Goal: Task Accomplishment & Management: Manage account settings

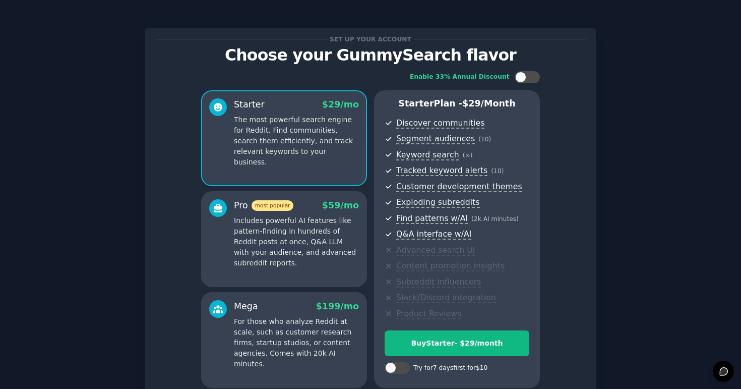
click at [621, 30] on div "Set up your account Choose your GummySearch flavor Enable 33% Annual Discount S…" at bounding box center [370, 241] width 713 height 455
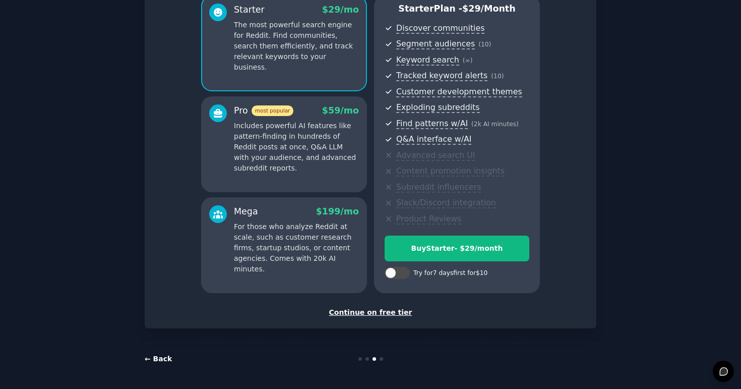
click at [166, 361] on link "← Back" at bounding box center [158, 358] width 27 height 8
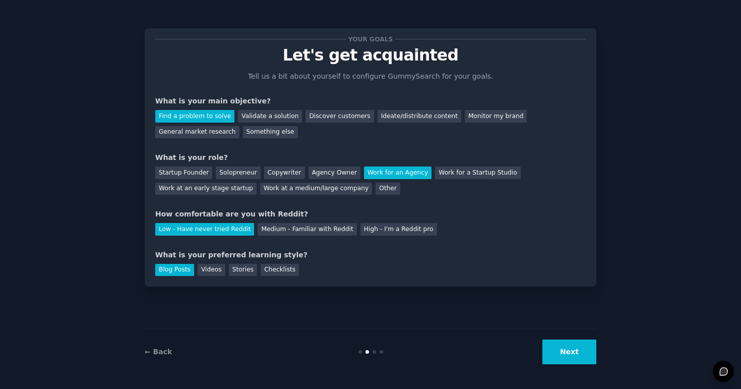
click at [667, 281] on div "Your goals Let's get acquainted Tell us a bit about yourself to configure Gummy…" at bounding box center [370, 194] width 713 height 360
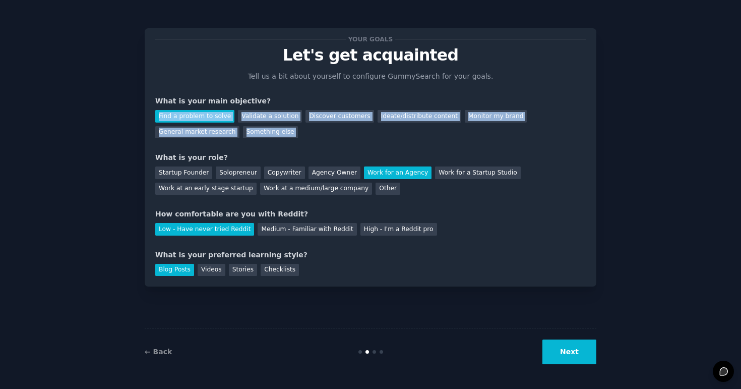
drag, startPoint x: 668, startPoint y: 149, endPoint x: 667, endPoint y: 79, distance: 70.0
click at [667, 79] on div "Your goals Let's get acquainted Tell us a bit about yourself to configure Gummy…" at bounding box center [370, 194] width 713 height 360
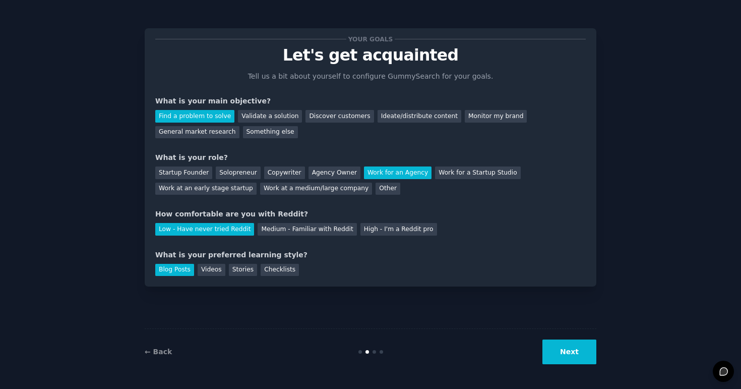
click at [175, 362] on div "← Back Next" at bounding box center [370, 351] width 451 height 46
click at [166, 351] on link "← Back" at bounding box center [158, 351] width 27 height 8
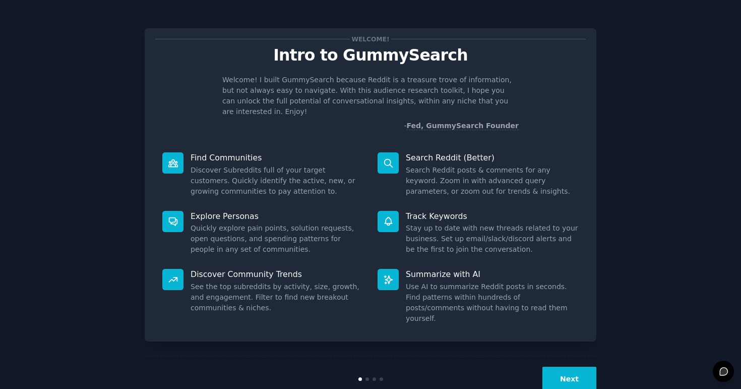
click at [166, 355] on div "Next" at bounding box center [370, 378] width 451 height 46
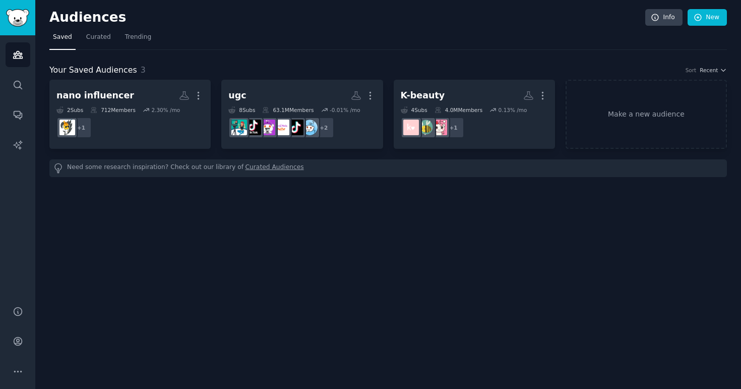
click at [290, 16] on h2 "Audiences" at bounding box center [347, 18] width 596 height 16
click at [9, 367] on button "More" at bounding box center [18, 371] width 25 height 25
click at [13, 349] on link "Account" at bounding box center [18, 341] width 25 height 25
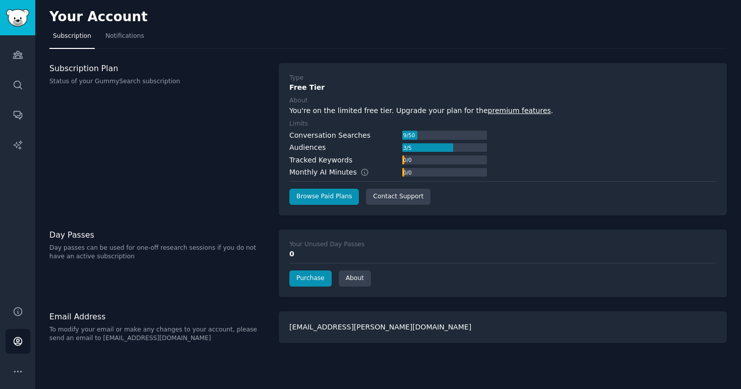
click at [398, 41] on nav "Subscription Notifications" at bounding box center [387, 38] width 677 height 21
click at [16, 379] on button "More" at bounding box center [18, 371] width 25 height 25
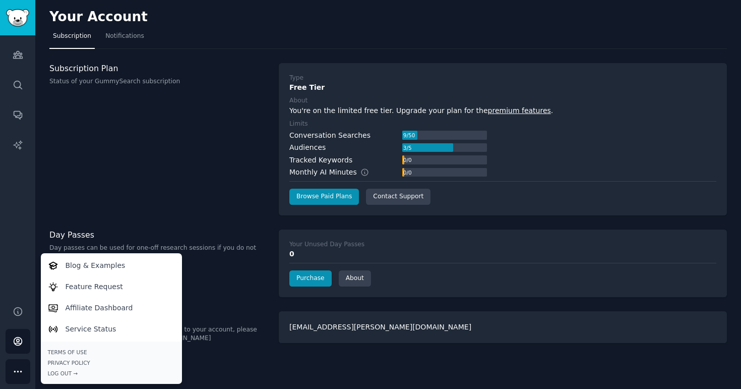
click at [319, 364] on div "Your Account Subscription Notifications Subscription Plan Status of your GummyS…" at bounding box center [387, 194] width 705 height 389
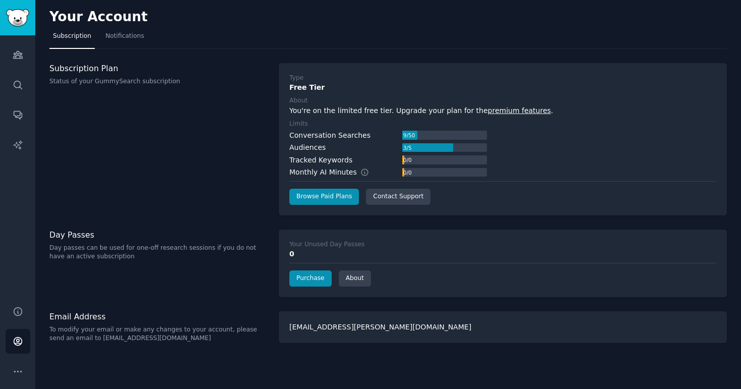
click at [319, 364] on div "Your Account Subscription Notifications Subscription Plan Status of your GummyS…" at bounding box center [387, 194] width 705 height 389
drag, startPoint x: 401, startPoint y: 329, endPoint x: 285, endPoint y: 330, distance: 115.9
click at [285, 330] on div "[EMAIL_ADDRESS][PERSON_NAME][DOMAIN_NAME]" at bounding box center [503, 327] width 448 height 32
drag, startPoint x: 321, startPoint y: 327, endPoint x: 435, endPoint y: 325, distance: 113.4
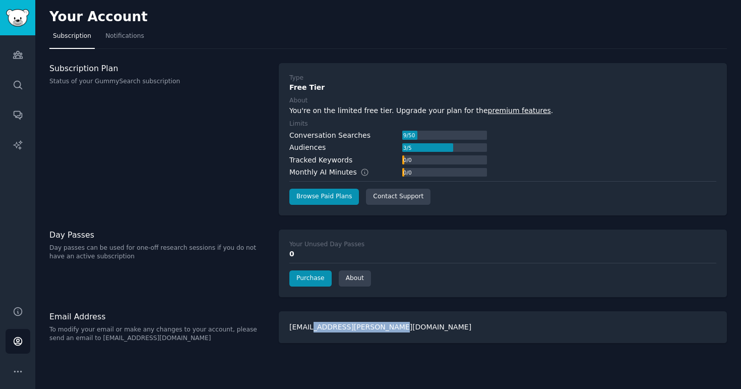
click at [435, 325] on div "[EMAIL_ADDRESS][PERSON_NAME][DOMAIN_NAME]" at bounding box center [503, 327] width 448 height 32
click at [23, 374] on button "More" at bounding box center [18, 371] width 25 height 25
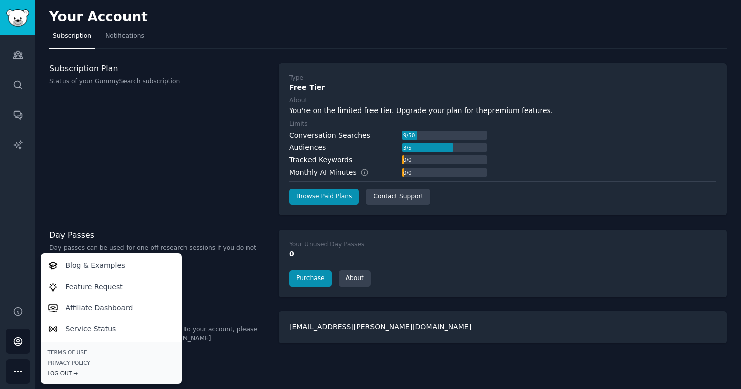
click at [64, 372] on div "Log Out →" at bounding box center [111, 372] width 127 height 7
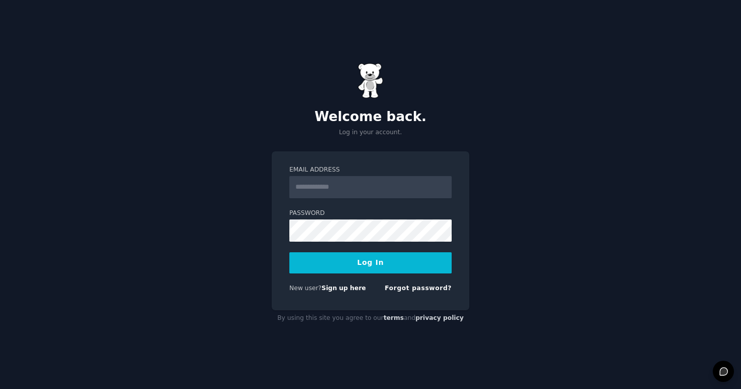
type input "*"
type input "**********"
click at [377, 255] on button "Log In" at bounding box center [370, 262] width 162 height 21
